Goal: Task Accomplishment & Management: Manage account settings

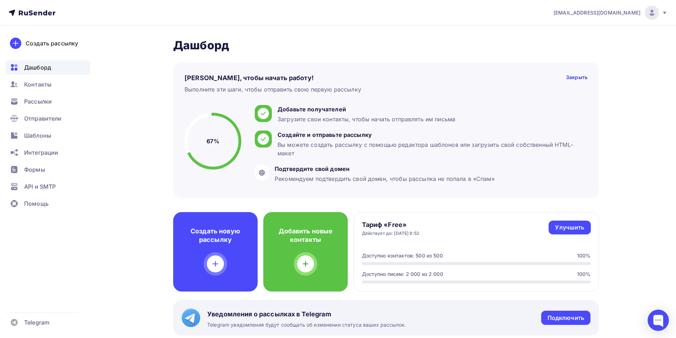
click at [647, 12] on div at bounding box center [652, 13] width 14 height 14
click at [672, 134] on div "[EMAIL_ADDRESS][DOMAIN_NAME] Аккаунт Тарифы Выйти Создать рассылку [GEOGRAPHIC_…" at bounding box center [338, 333] width 676 height 667
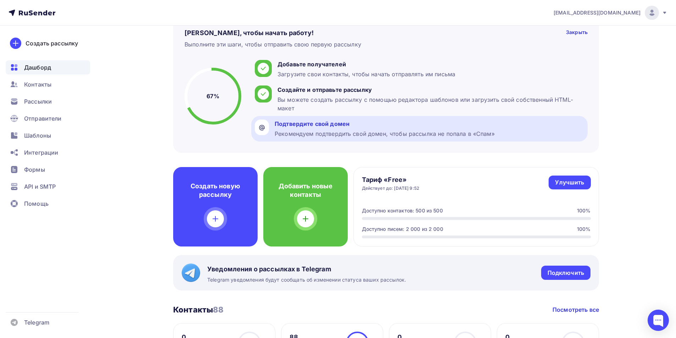
scroll to position [44, 0]
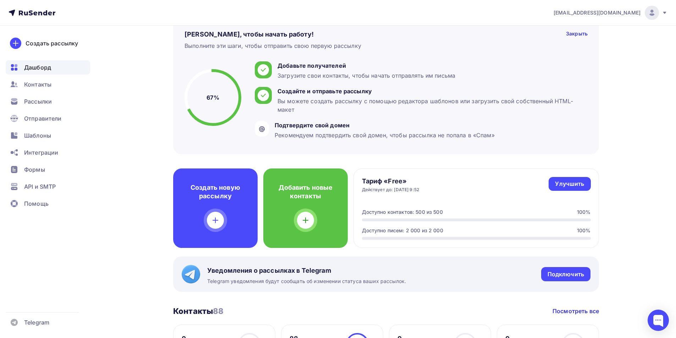
click at [212, 103] on circle at bounding box center [213, 98] width 54 height 54
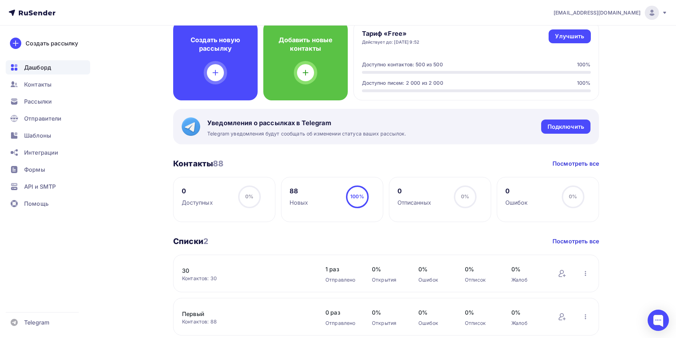
scroll to position [209, 0]
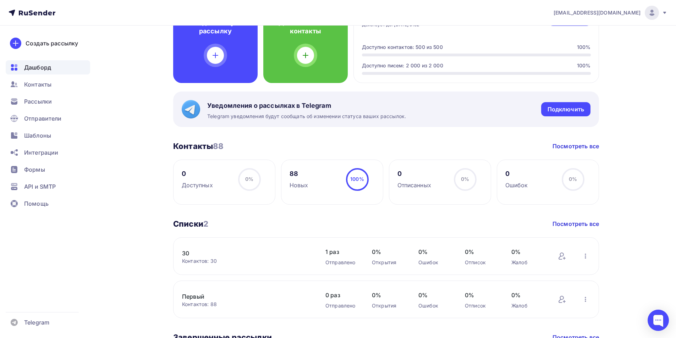
drag, startPoint x: 676, startPoint y: 169, endPoint x: 676, endPoint y: 193, distance: 24.1
drag, startPoint x: 675, startPoint y: 190, endPoint x: 678, endPoint y: 204, distance: 14.6
drag, startPoint x: 677, startPoint y: 175, endPoint x: 674, endPoint y: 136, distance: 38.8
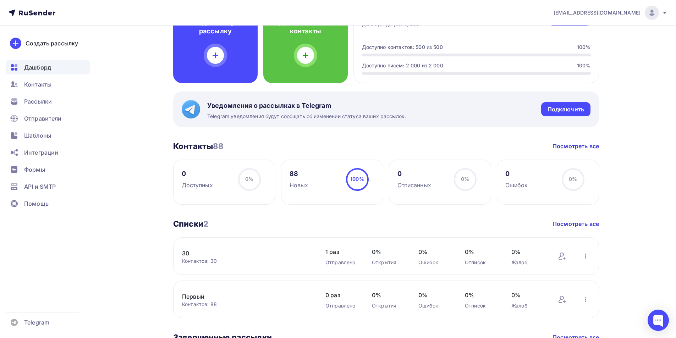
click at [674, 138] on div "[EMAIL_ADDRESS][DOMAIN_NAME] Аккаунт Тарифы Выйти Создать рассылку [GEOGRAPHIC_…" at bounding box center [338, 124] width 676 height 667
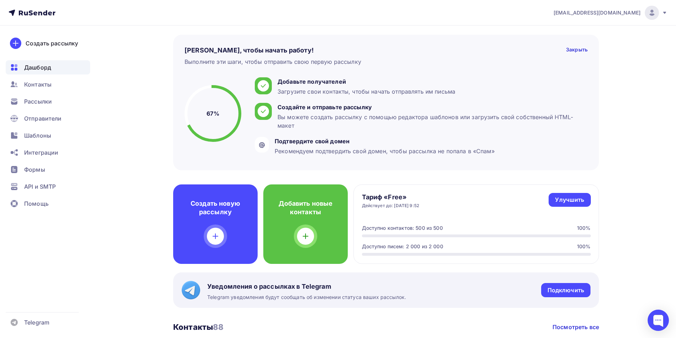
scroll to position [0, 0]
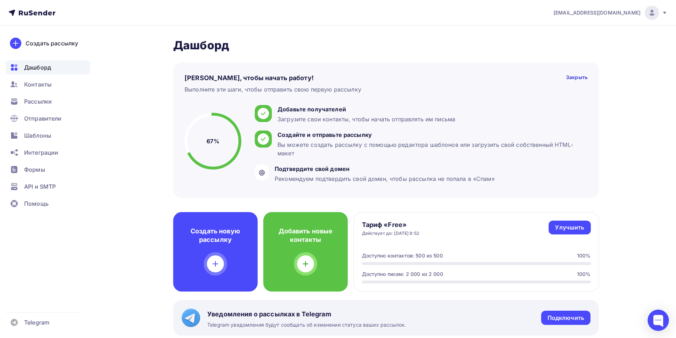
click at [660, 10] on div "[EMAIL_ADDRESS][DOMAIN_NAME]" at bounding box center [611, 13] width 114 height 14
click at [601, 31] on link "Аккаунт" at bounding box center [603, 31] width 119 height 14
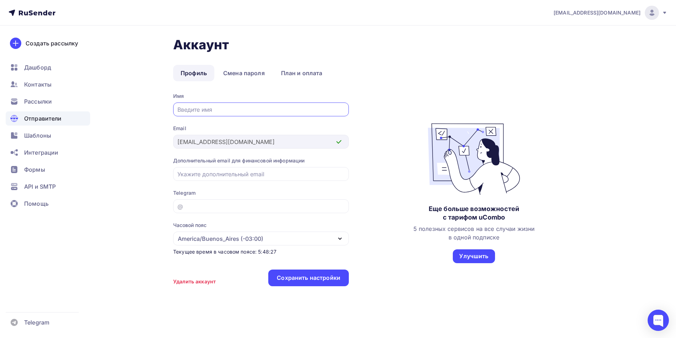
click at [34, 119] on span "Отправители" at bounding box center [43, 118] width 38 height 9
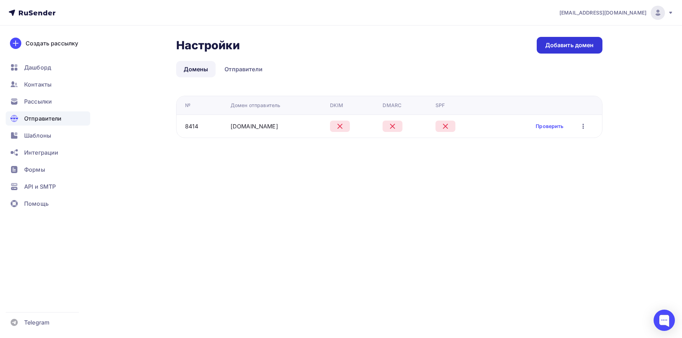
click at [572, 45] on div "Добавить домен" at bounding box center [569, 45] width 49 height 8
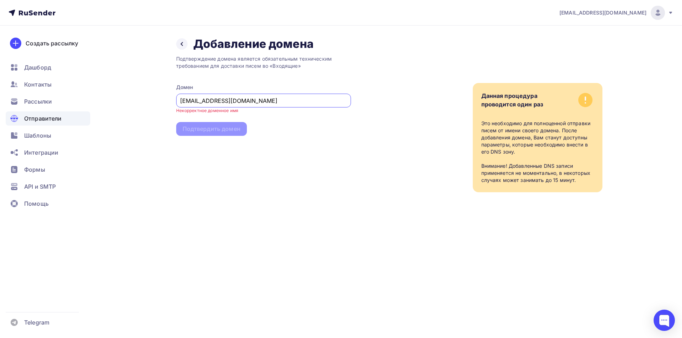
click at [198, 105] on input "[EMAIL_ADDRESS][DOMAIN_NAME]" at bounding box center [263, 101] width 166 height 9
click at [195, 104] on input "[EMAIL_ADDRESS][DOMAIN_NAME]" at bounding box center [263, 101] width 166 height 9
type input "[DOMAIN_NAME]"
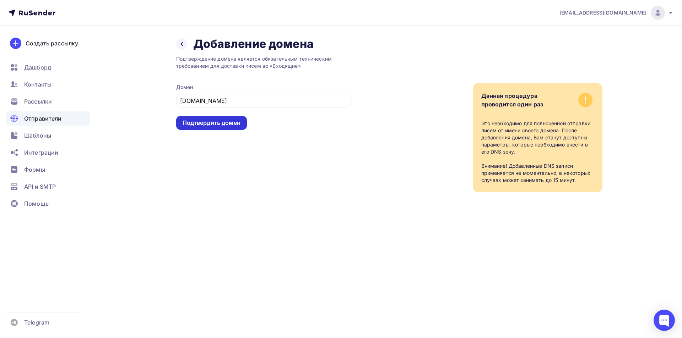
click at [226, 120] on div "Подтвердить домен" at bounding box center [211, 123] width 58 height 8
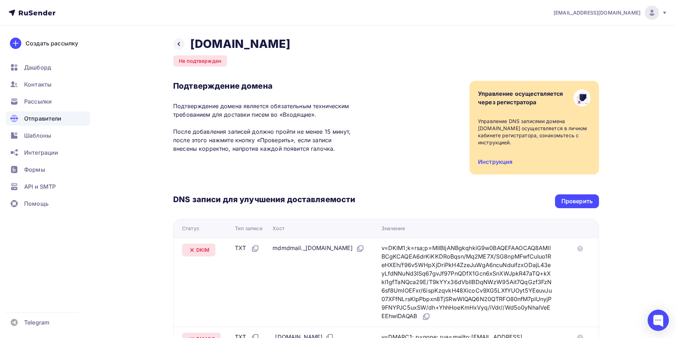
click at [505, 203] on div "DNS записи для улучшения доставляемости Проверить" at bounding box center [386, 202] width 426 height 14
click at [576, 200] on div "Проверить" at bounding box center [577, 201] width 31 height 8
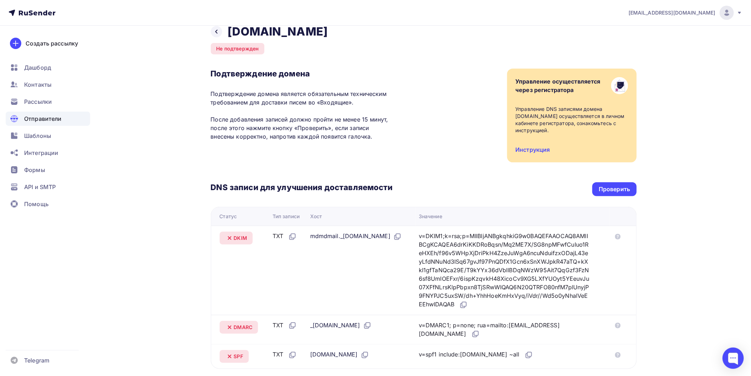
scroll to position [12, 0]
